Goal: Task Accomplishment & Management: Manage account settings

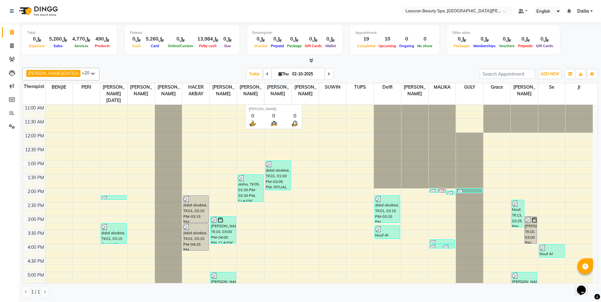
scroll to position [128, 0]
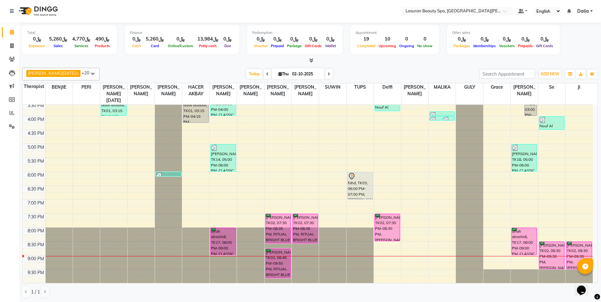
click at [325, 76] on span at bounding box center [329, 74] width 8 height 10
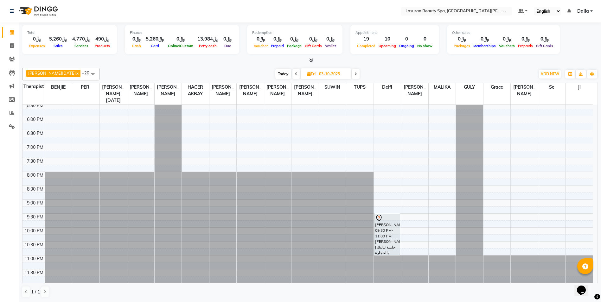
click at [352, 77] on span at bounding box center [356, 74] width 8 height 10
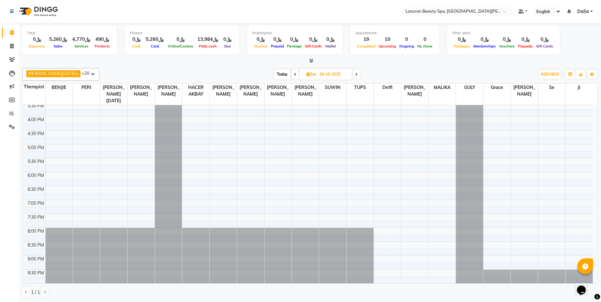
scroll to position [0, 0]
click at [355, 75] on icon at bounding box center [356, 74] width 3 height 4
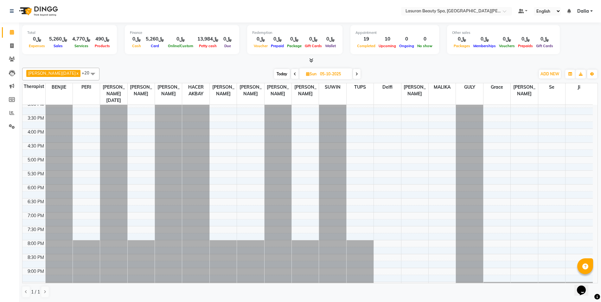
scroll to position [127, 0]
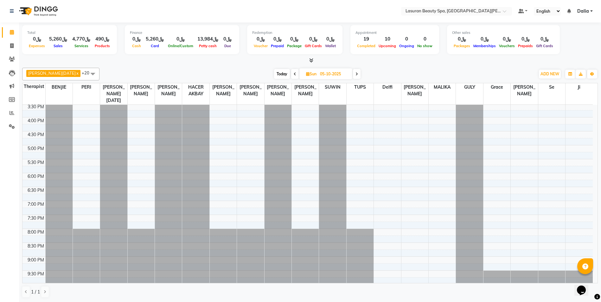
click at [294, 74] on icon at bounding box center [295, 74] width 3 height 4
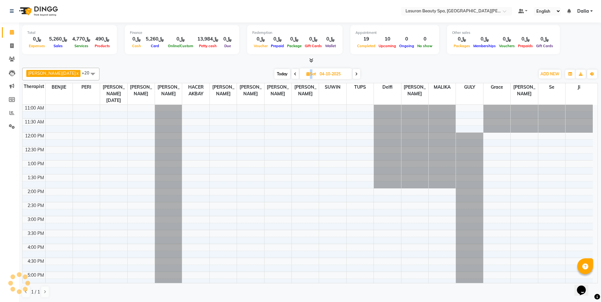
scroll to position [0, 0]
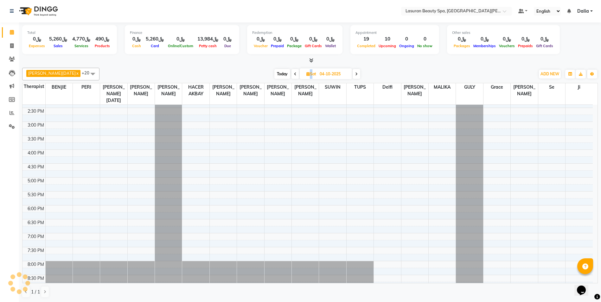
click at [291, 74] on span at bounding box center [295, 74] width 8 height 10
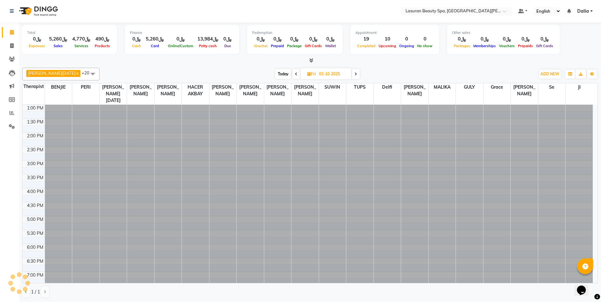
scroll to position [128, 0]
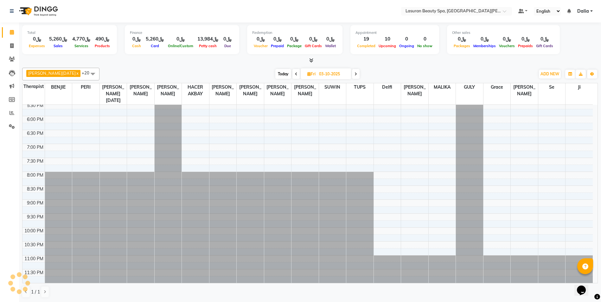
click at [292, 74] on span at bounding box center [296, 74] width 8 height 10
type input "02-10-2025"
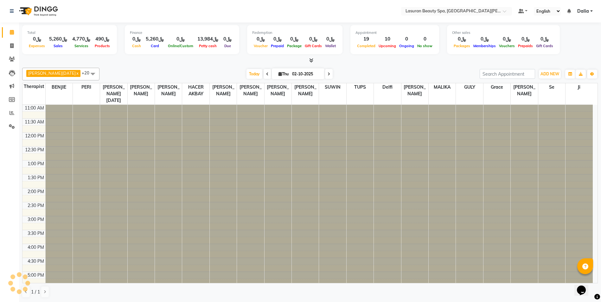
scroll to position [0, 0]
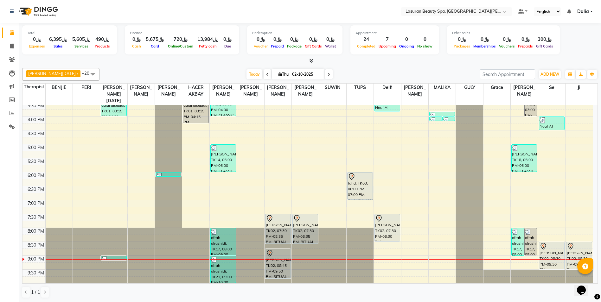
scroll to position [0, 0]
click at [280, 265] on div "[PERSON_NAME], TK02, 08:45 PM-09:50 PM, RITUAL BRIGHT BLUE ROCK | حمام الأحجار …" at bounding box center [277, 263] width 25 height 29
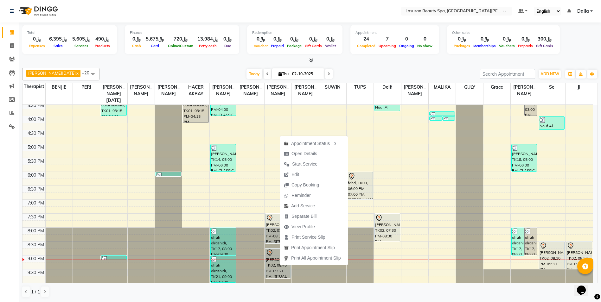
click at [314, 276] on div at bounding box center [305, 255] width 27 height 55
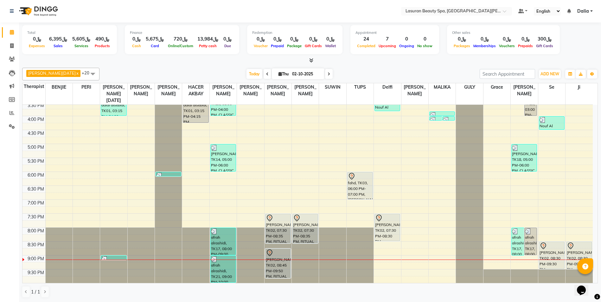
click at [274, 221] on div at bounding box center [278, 218] width 24 height 8
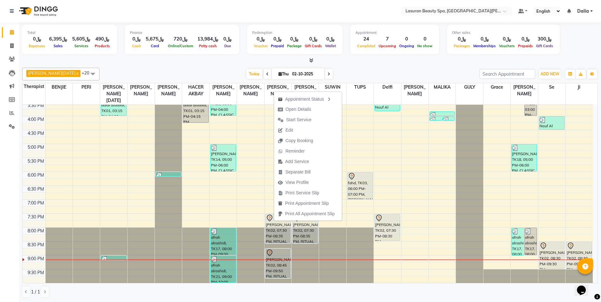
click at [352, 280] on div at bounding box center [359, 255] width 27 height 55
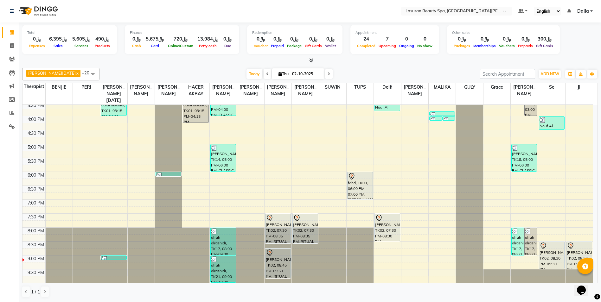
click at [592, 279] on div "Opens Chat This icon Opens the chat window." at bounding box center [584, 279] width 15 height 0
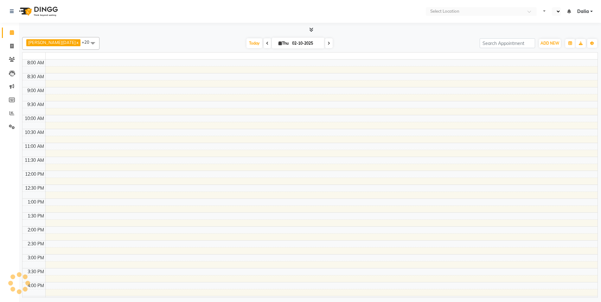
select select "en"
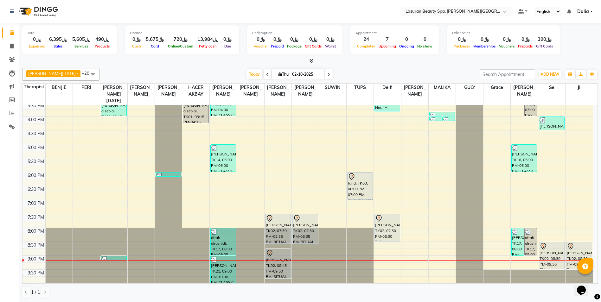
scroll to position [0, 0]
click at [219, 165] on div "[PERSON_NAME], TK14, 05:00 PM-06:00 PM, CLASSIC [PERSON_NAME] M&P | كومبو كلاسي…" at bounding box center [223, 157] width 25 height 27
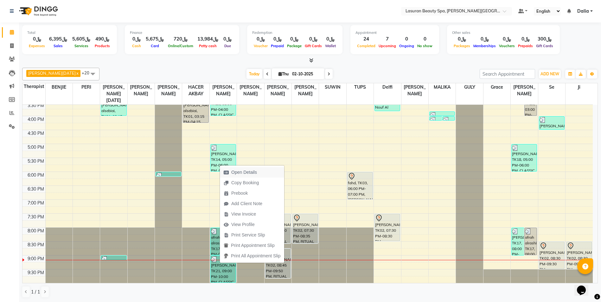
click at [245, 172] on span "Open Details" at bounding box center [244, 172] width 26 height 7
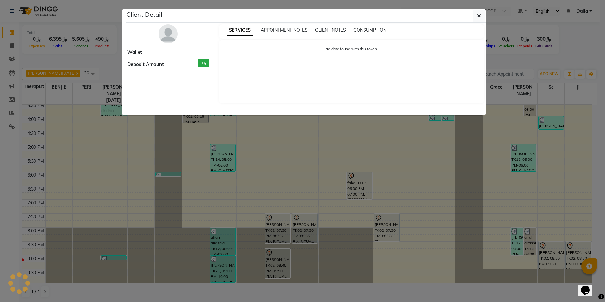
select select "3"
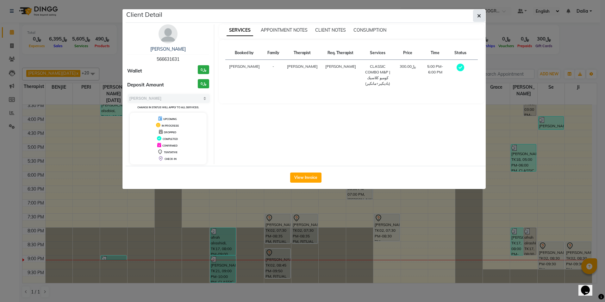
click at [481, 16] on icon "button" at bounding box center [480, 15] width 4 height 5
